Goal: Find specific page/section: Find specific page/section

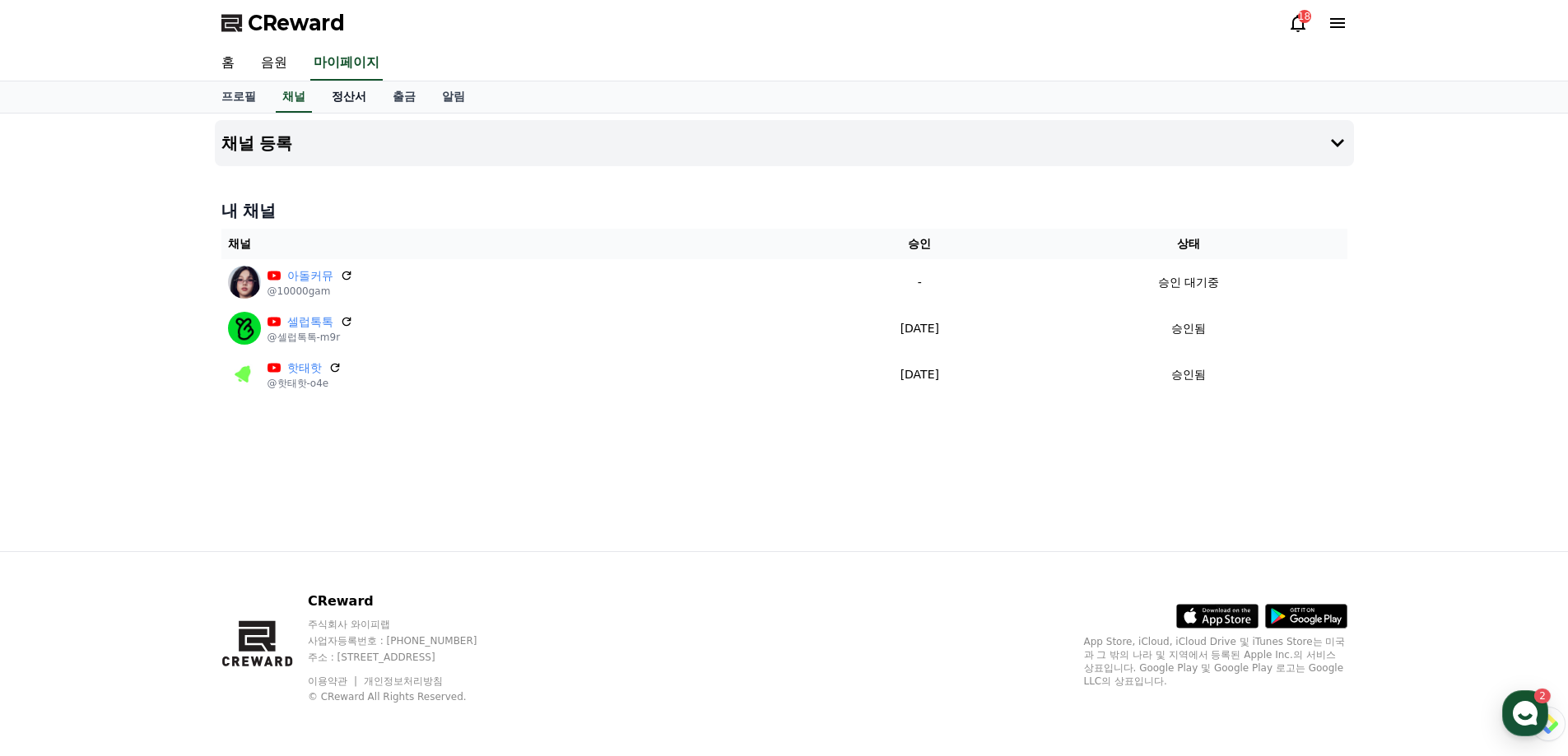
click at [348, 96] on link "정산서" at bounding box center [349, 97] width 61 height 31
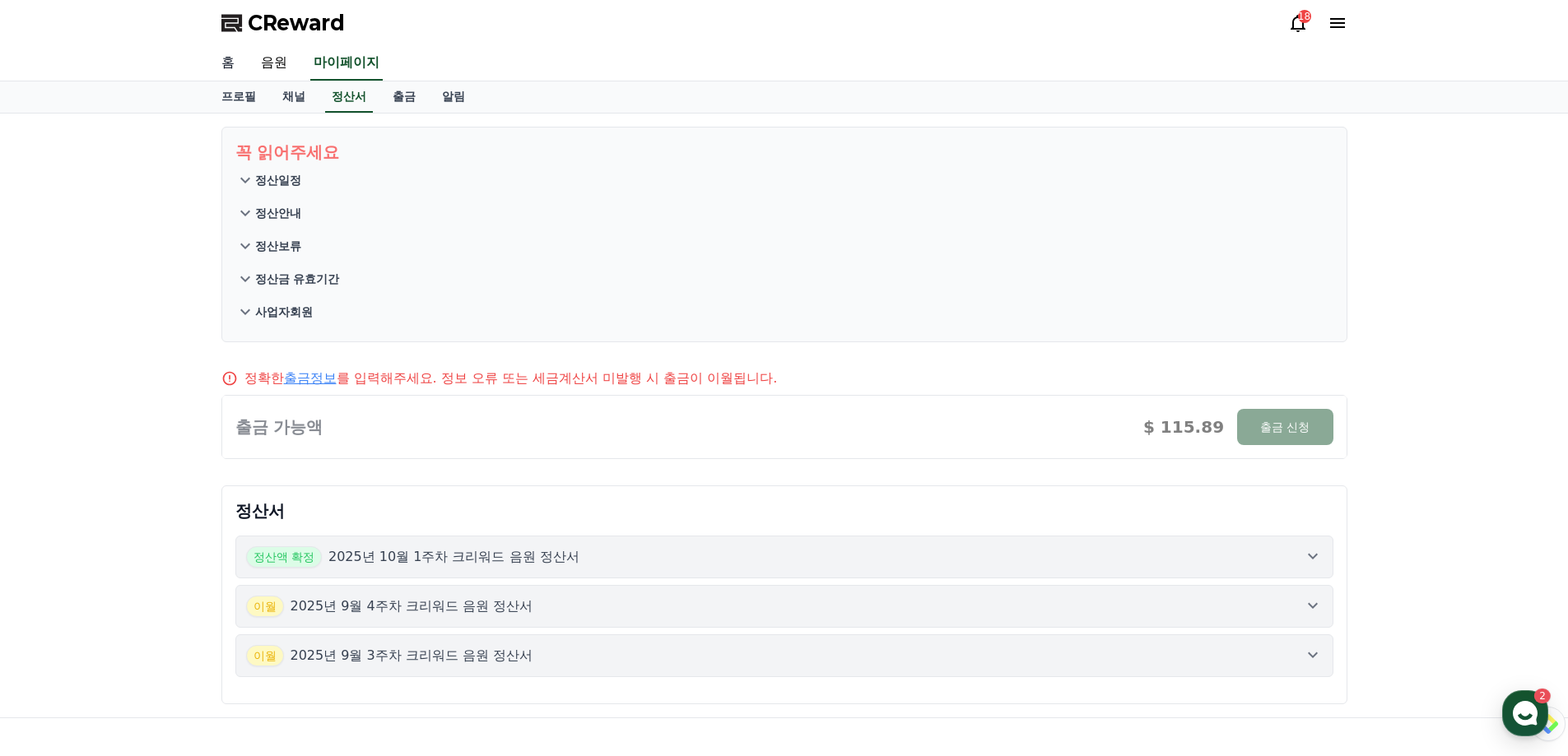
click at [229, 65] on link "홈" at bounding box center [228, 63] width 39 height 34
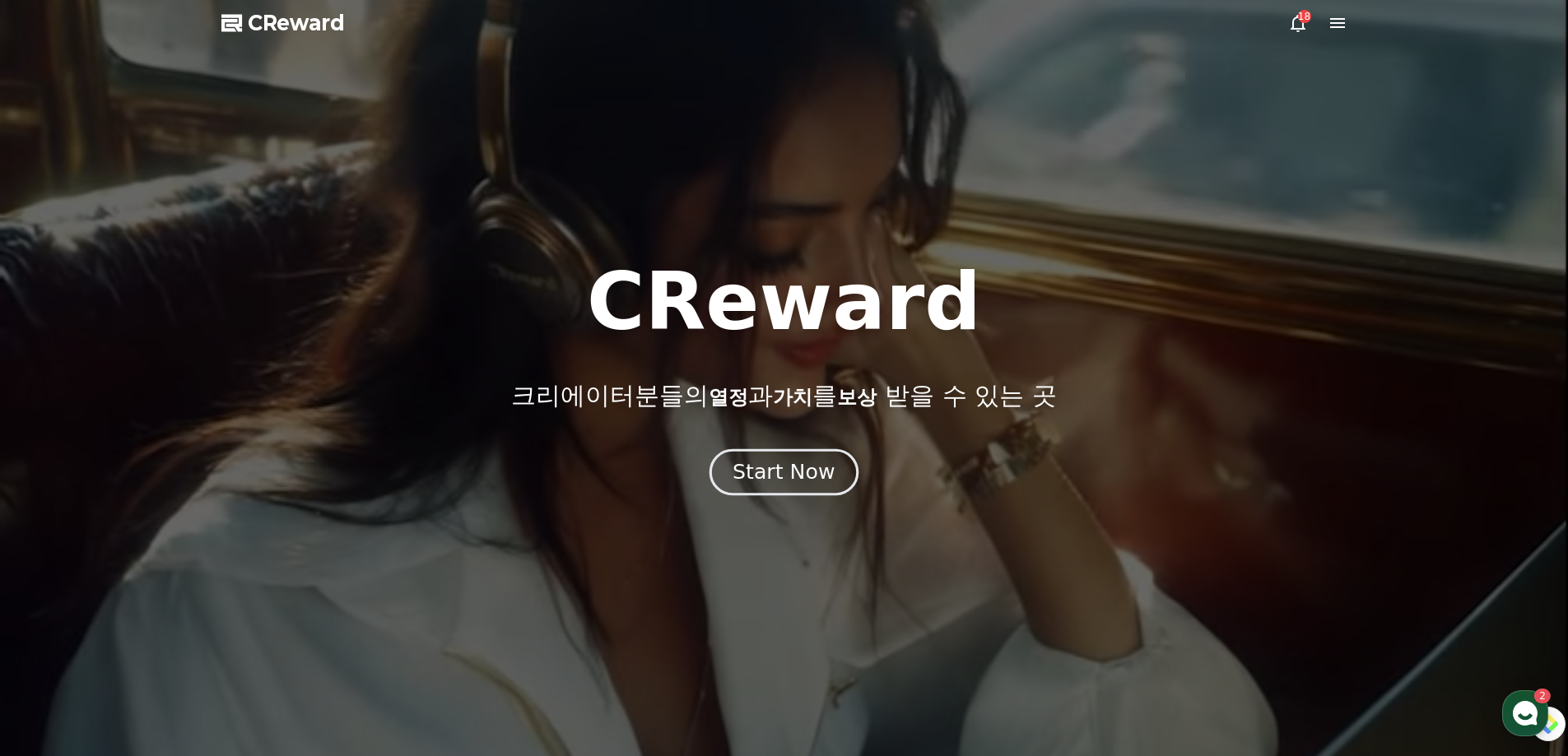
click at [802, 458] on div "Start Now" at bounding box center [784, 472] width 102 height 28
